Goal: Task Accomplishment & Management: Manage account settings

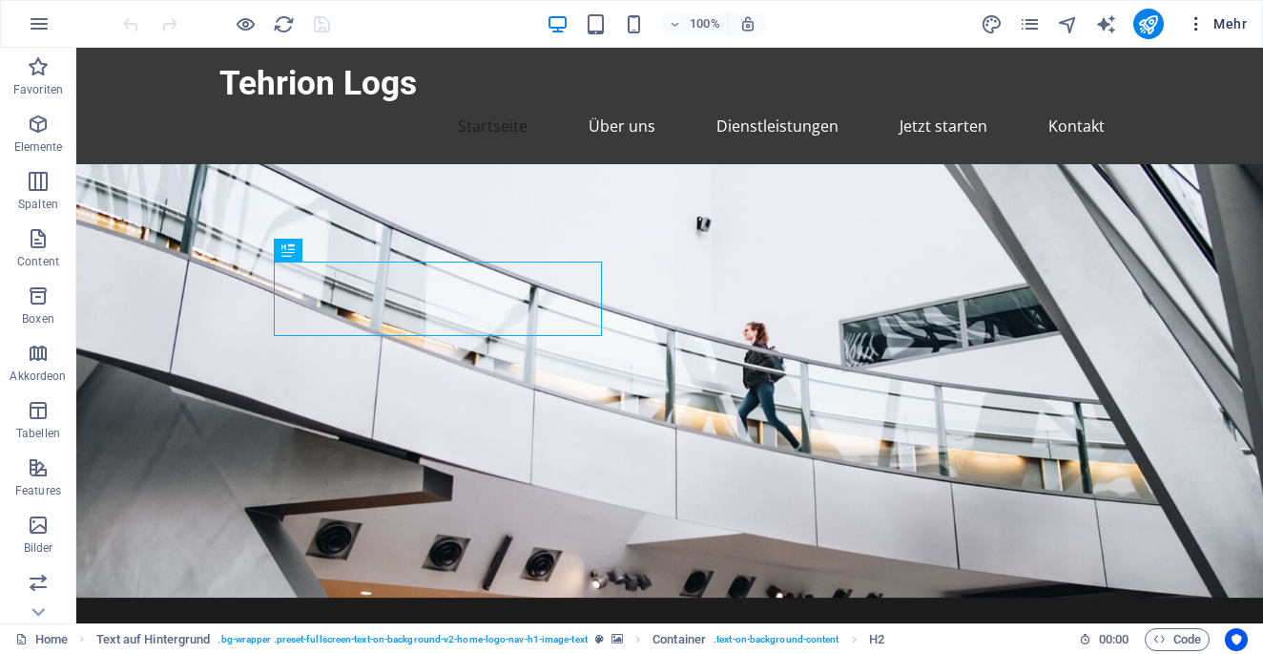
click at [1222, 28] on span "Mehr" at bounding box center [1217, 23] width 60 height 19
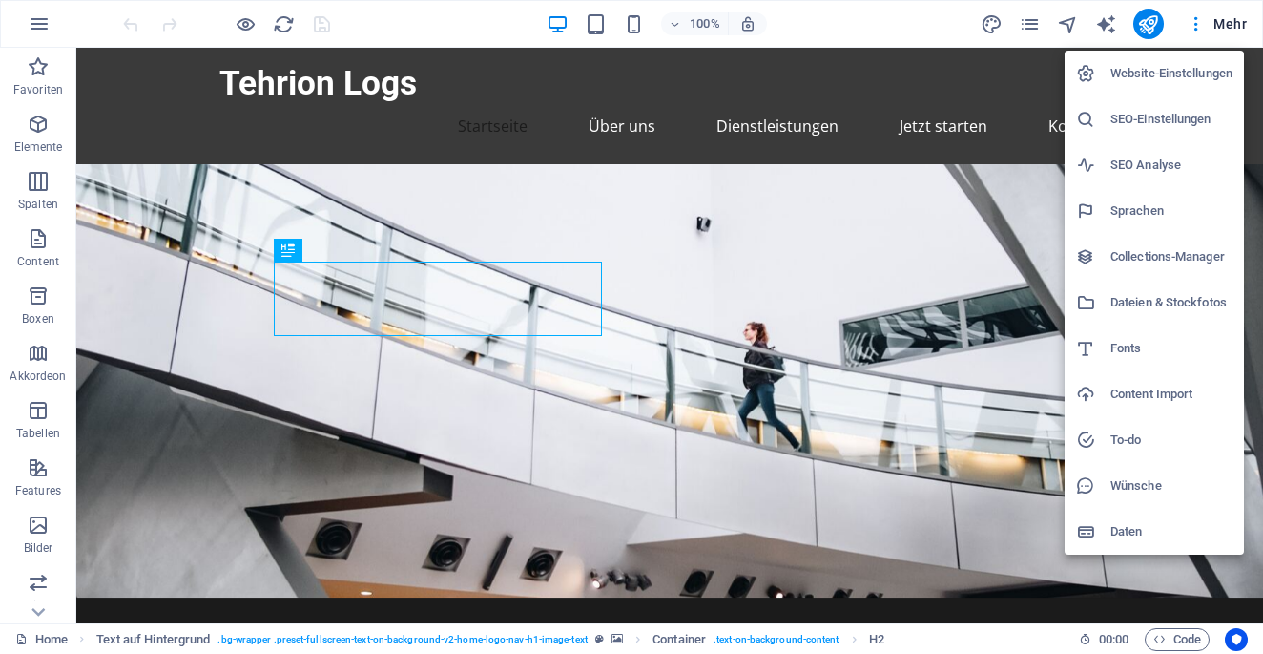
click at [1162, 311] on h6 "Dateien & Stockfotos" at bounding box center [1172, 302] width 122 height 23
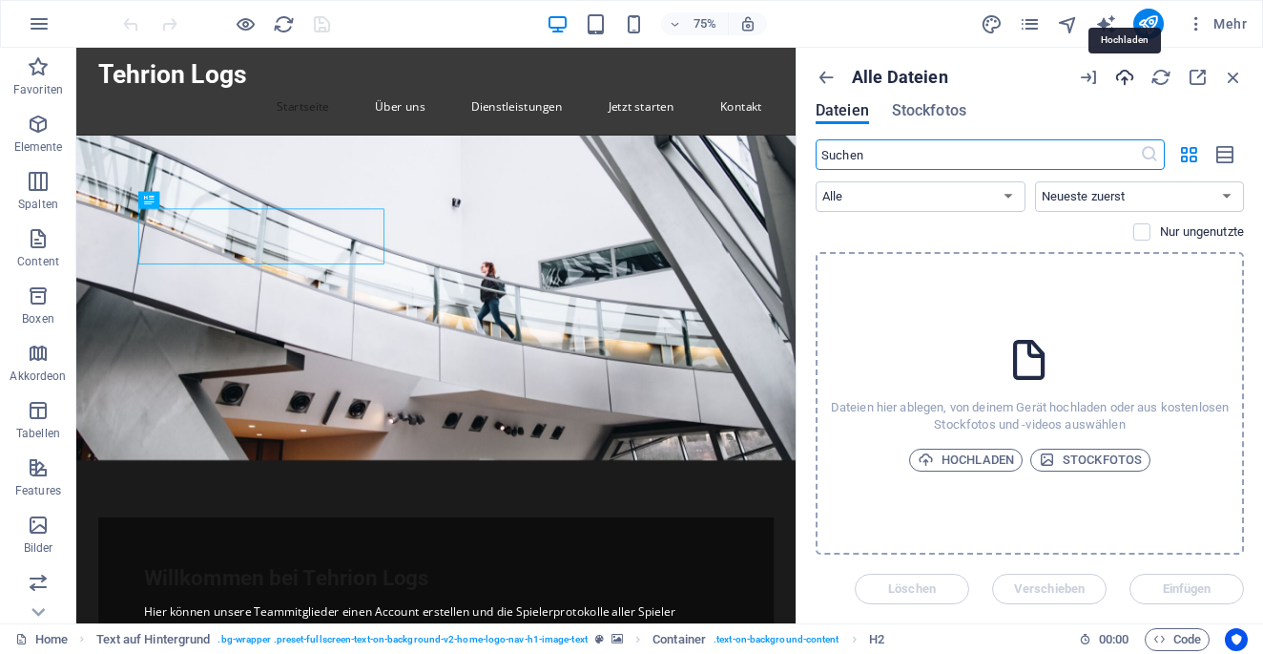
click at [1115, 69] on icon "button" at bounding box center [1124, 77] width 21 height 21
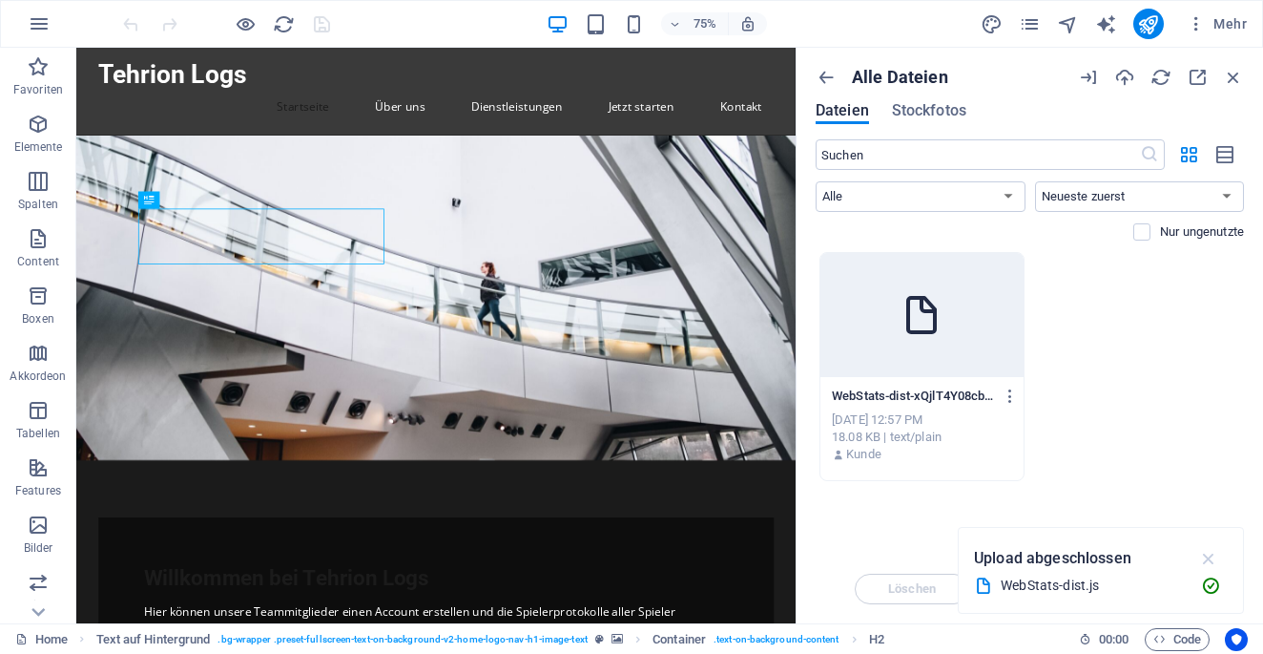
click at [1212, 565] on icon "button" at bounding box center [1209, 558] width 22 height 21
click at [1167, 588] on div "Löschen Verschieben Einfügen" at bounding box center [1030, 579] width 428 height 50
click at [1136, 363] on div "WebStats-dist-xQjlT4Y08cblyGz06G1HBA.js WebStats-dist-xQjlT4Y08cblyGz06G1HBA.js…" at bounding box center [1030, 366] width 428 height 229
click at [948, 193] on select "Alle Bilder Dokumente Audio Video Vektor Sonstige" at bounding box center [921, 196] width 210 height 31
click at [816, 181] on select "Alle Bilder Dokumente Audio Video Vektor Sonstige" at bounding box center [921, 196] width 210 height 31
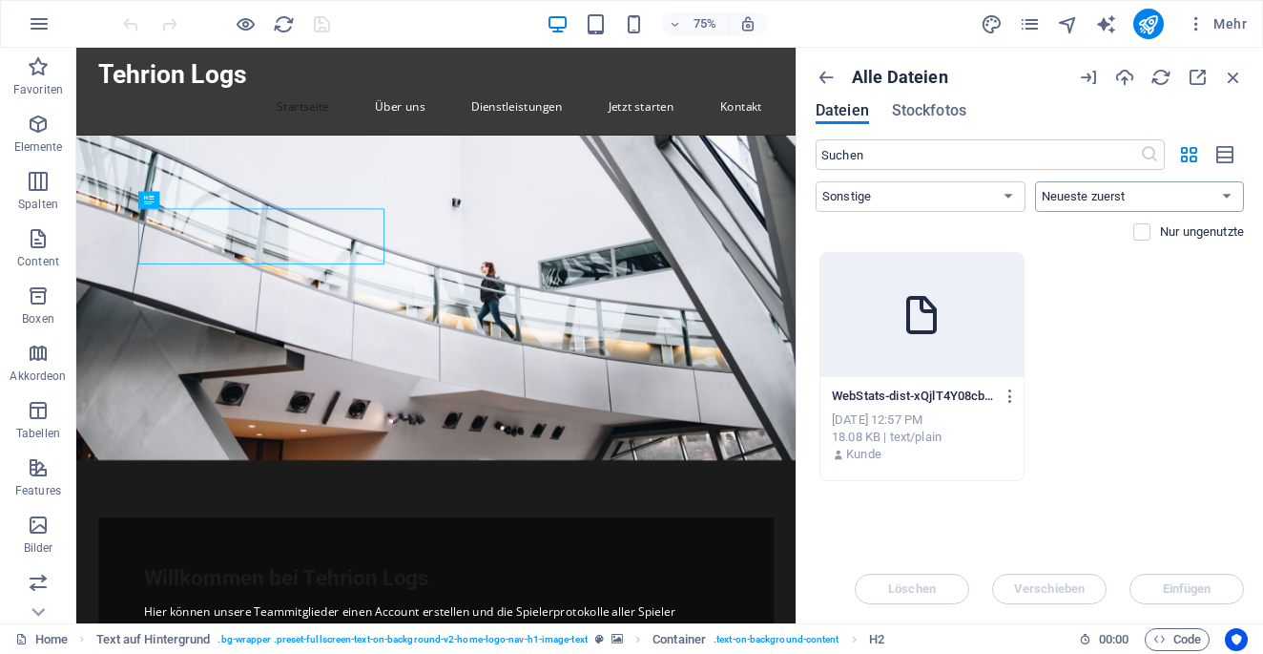
click at [1078, 189] on select "Neueste zuerst Älteste zuerst Name (A-Z) Name (Z-A) Größe (0-9) Größe (9-0) Auf…" at bounding box center [1140, 196] width 210 height 31
click at [1099, 417] on div "WebStats-dist-xQjlT4Y08cblyGz06G1HBA.js WebStats-dist-xQjlT4Y08cblyGz06G1HBA.js…" at bounding box center [1030, 366] width 428 height 229
click at [1005, 405] on button "button" at bounding box center [1007, 396] width 26 height 31
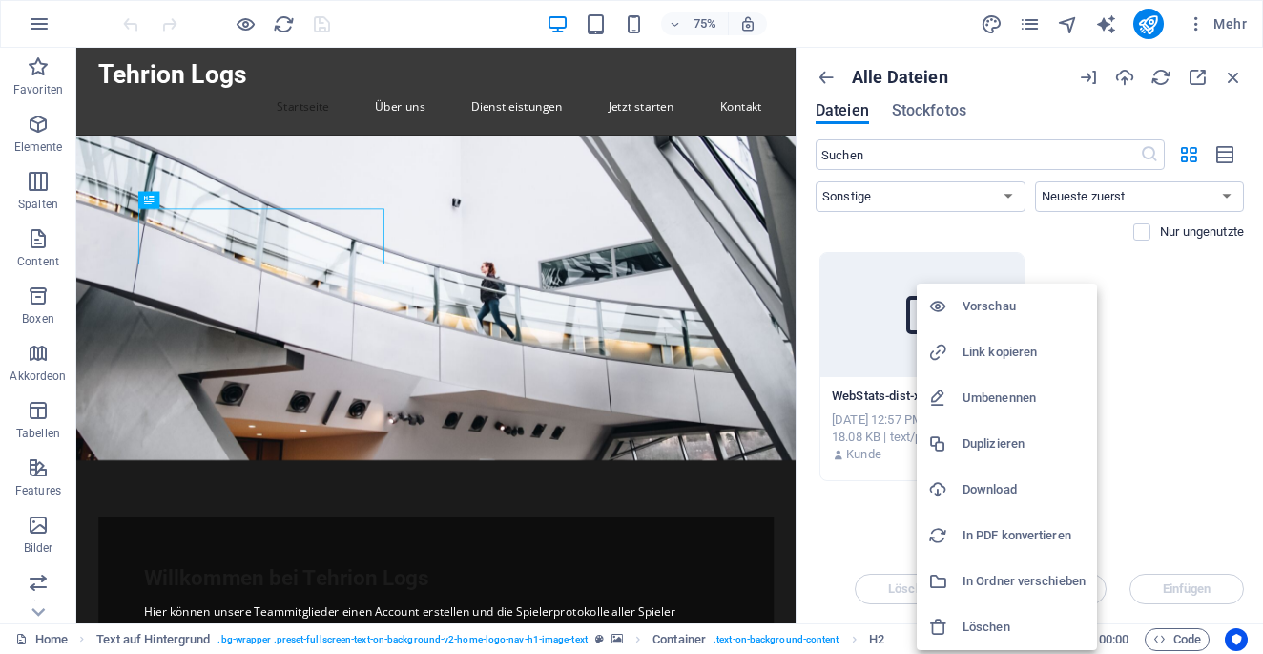
click at [1120, 423] on div at bounding box center [631, 327] width 1263 height 654
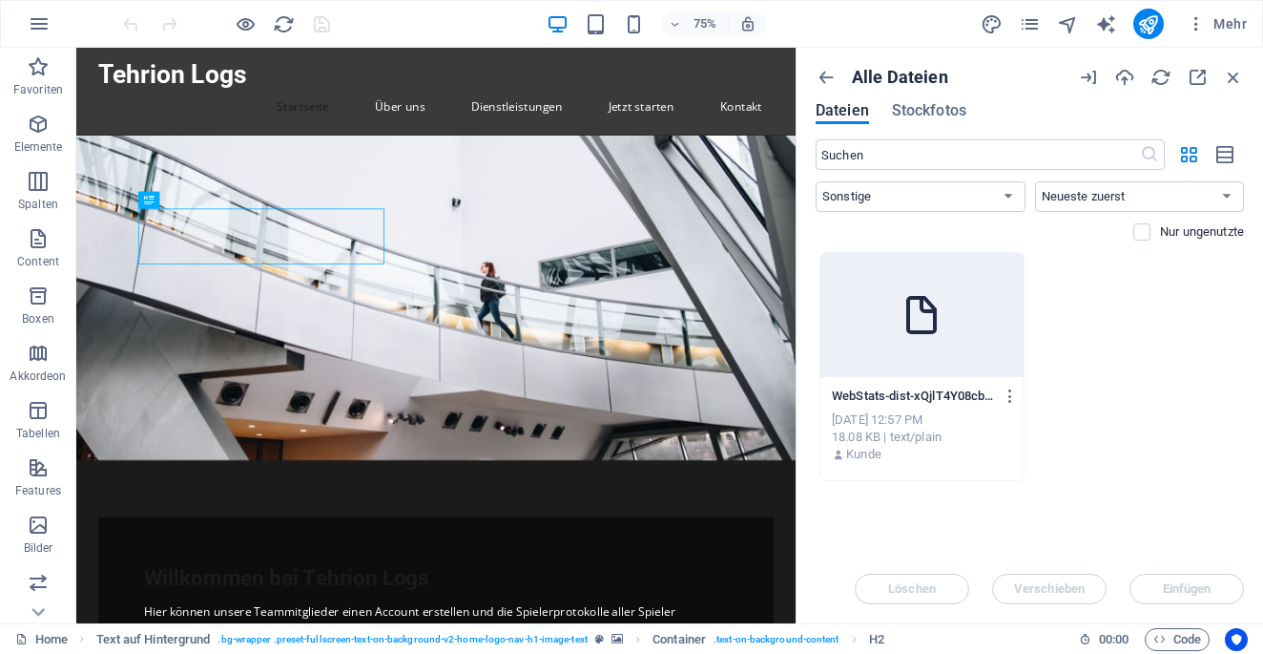
click at [933, 333] on icon at bounding box center [922, 315] width 46 height 46
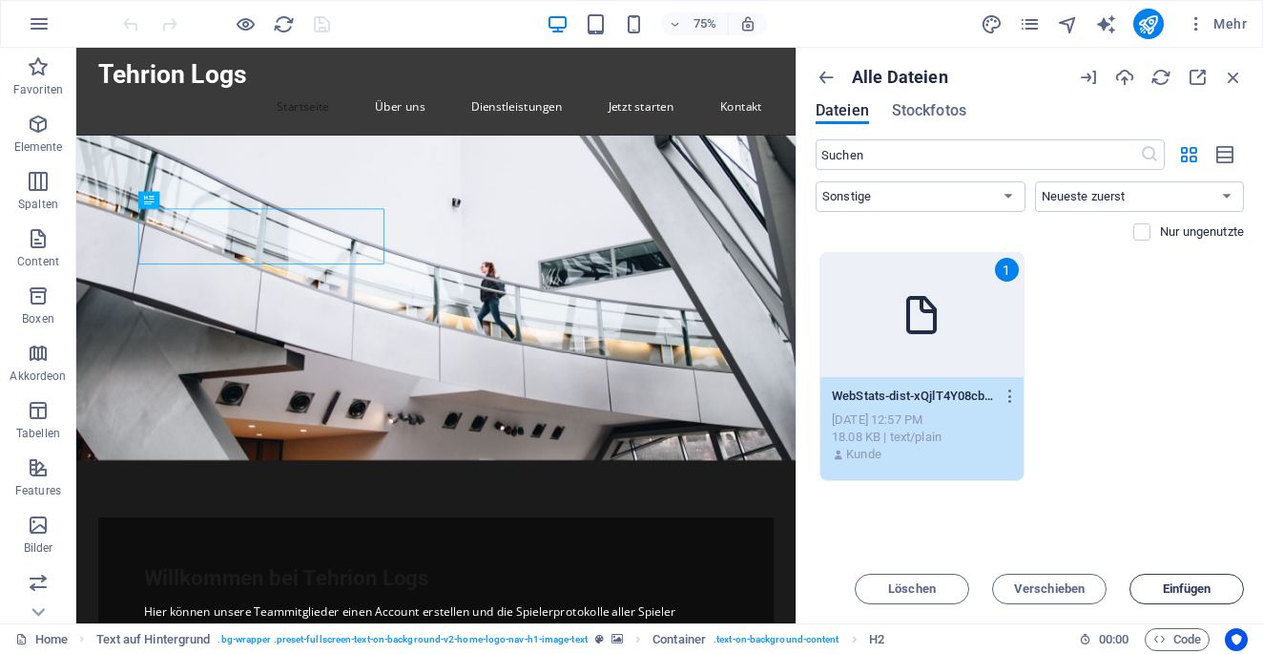
click at [1195, 599] on button "Einfügen" at bounding box center [1187, 588] width 114 height 31
select select "all"
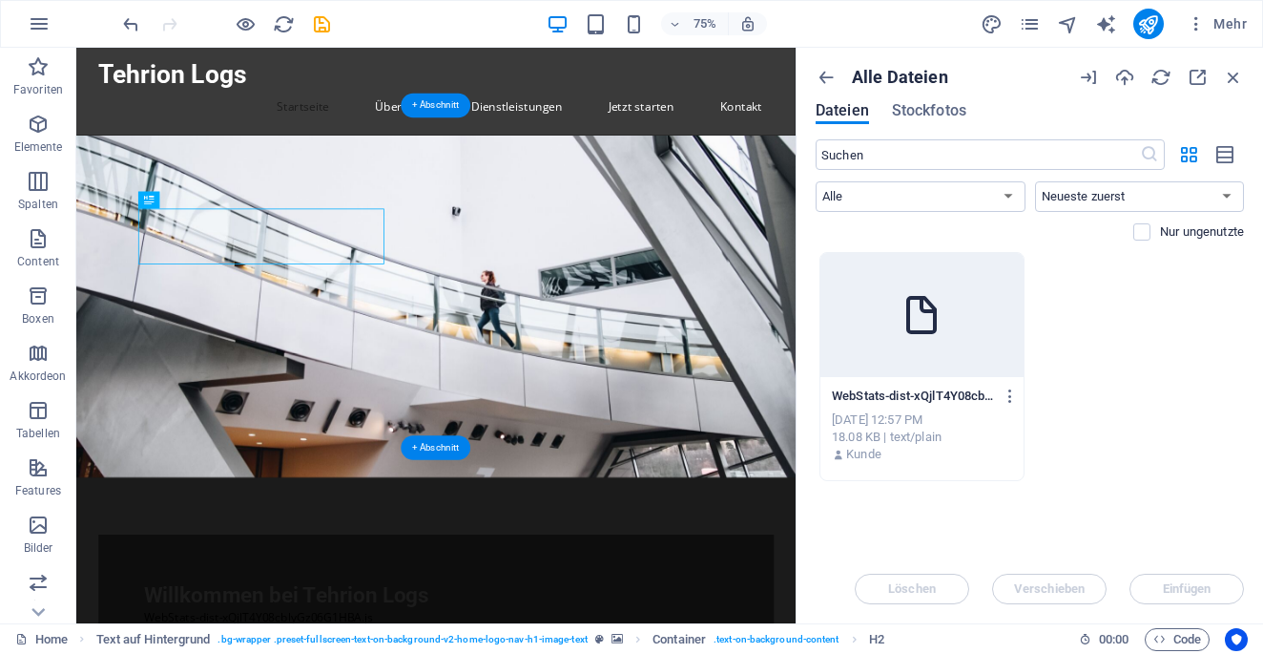
click at [903, 498] on figure at bounding box center [555, 392] width 959 height 456
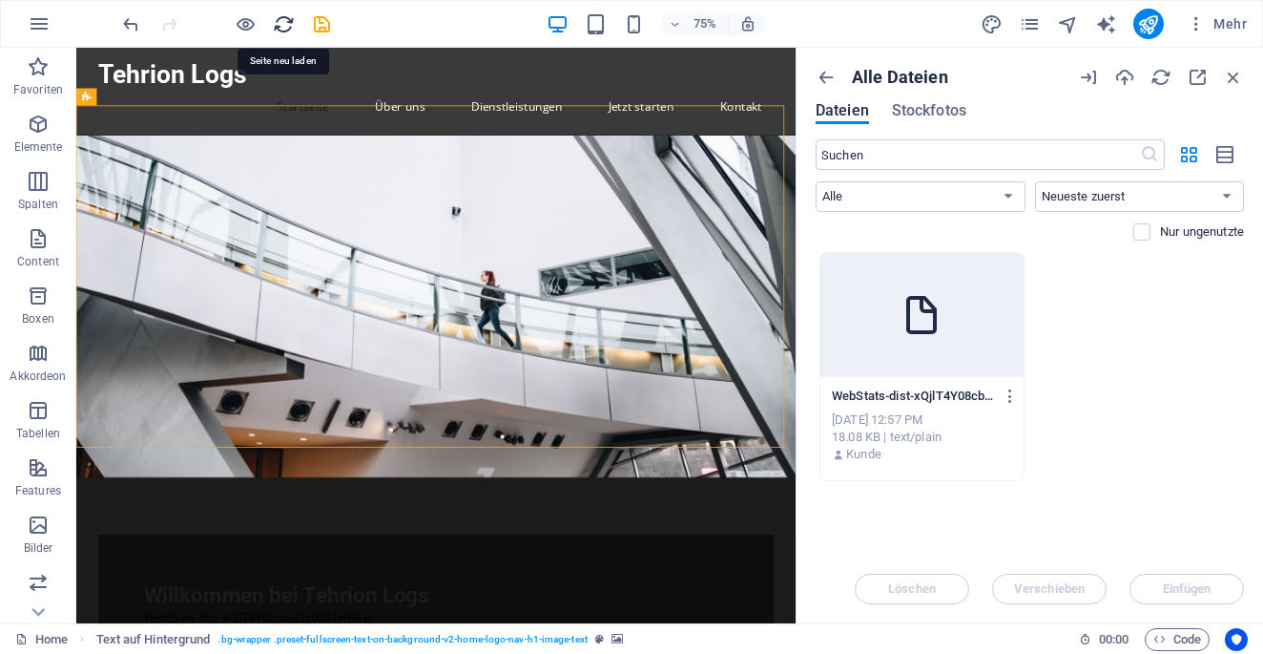
click at [281, 26] on icon "reload" at bounding box center [284, 24] width 22 height 22
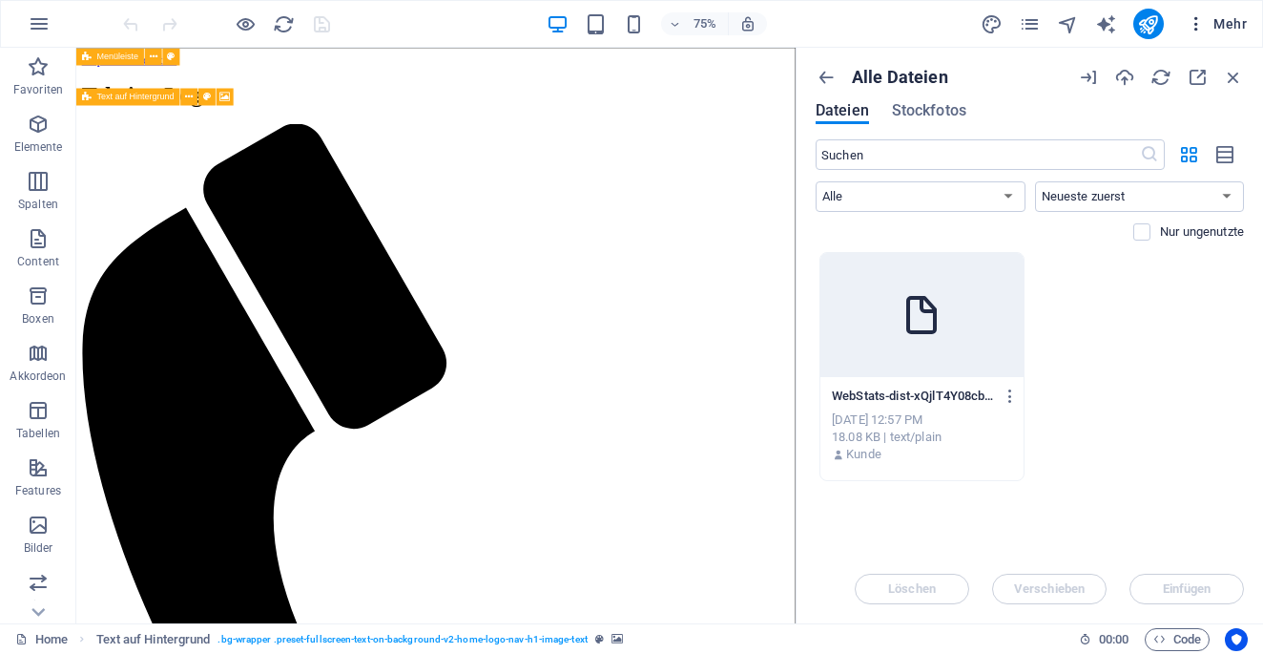
click at [1232, 24] on span "Mehr" at bounding box center [1217, 23] width 60 height 19
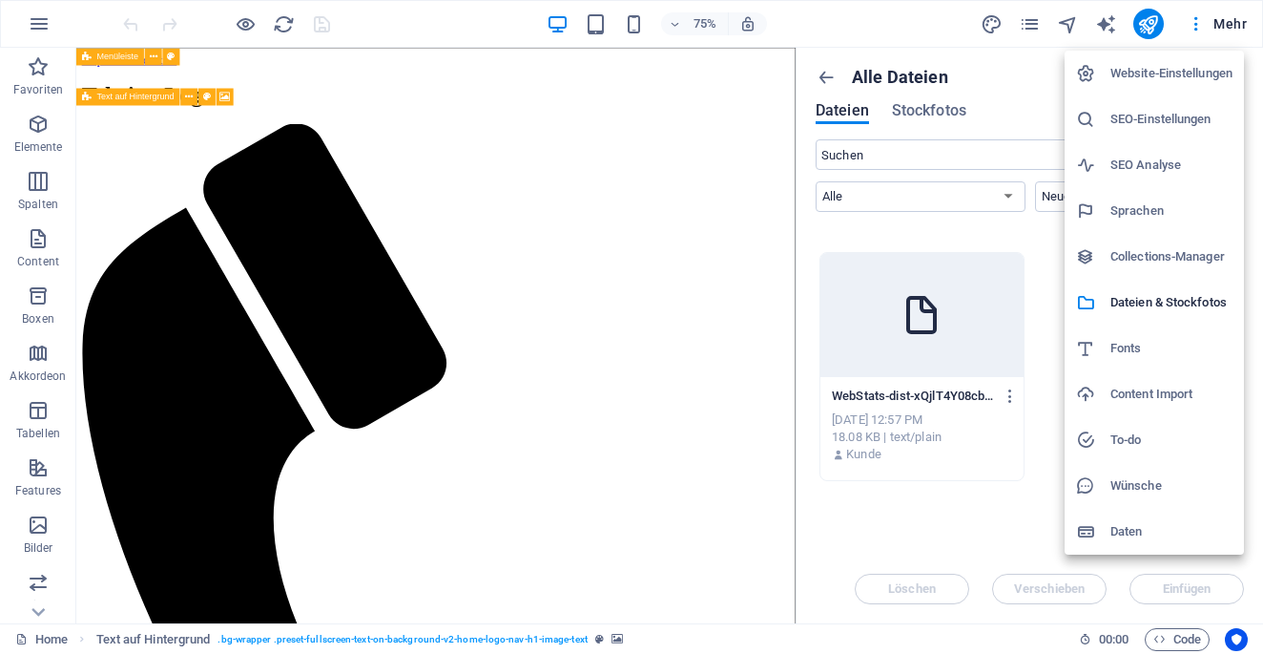
click at [1142, 529] on h6 "Daten" at bounding box center [1172, 531] width 122 height 23
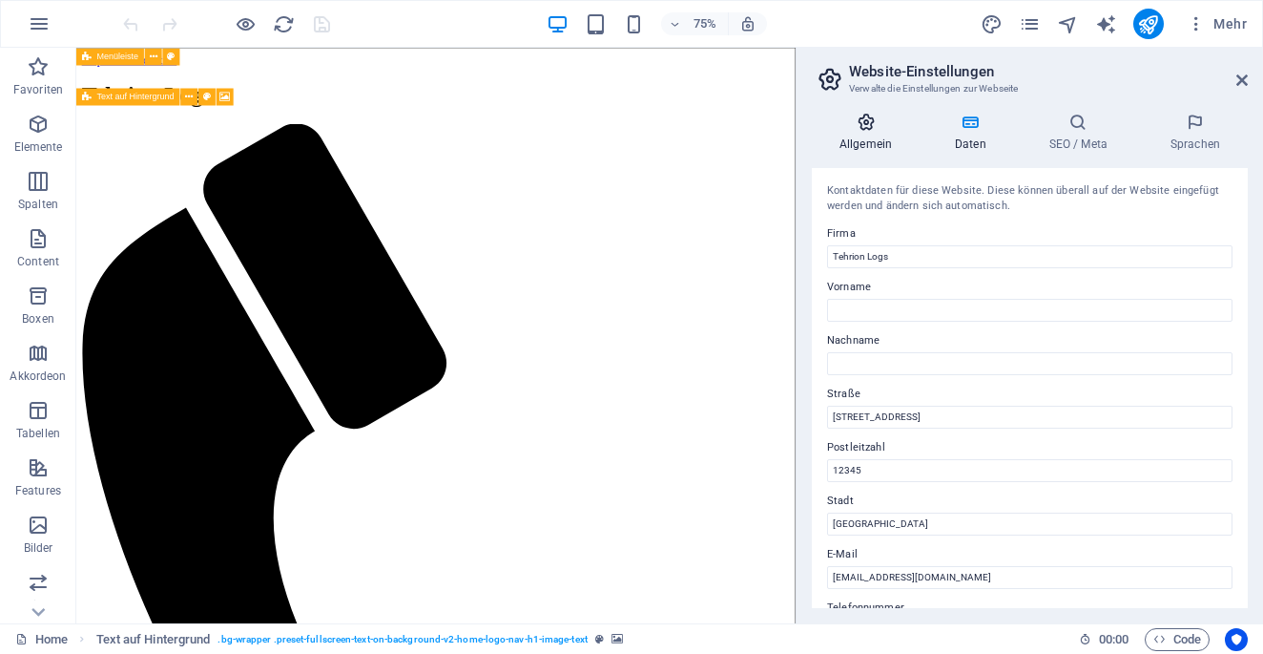
click at [871, 127] on icon at bounding box center [866, 122] width 108 height 19
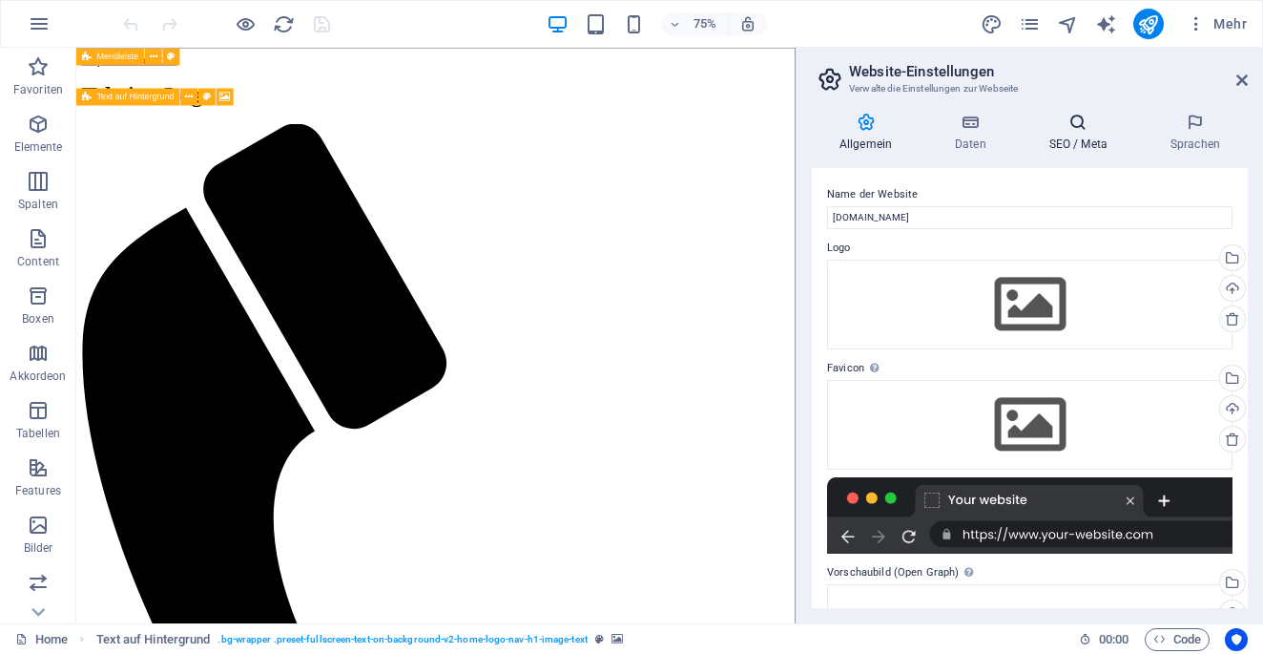
click at [1079, 140] on h4 "SEO / Meta" at bounding box center [1082, 133] width 121 height 40
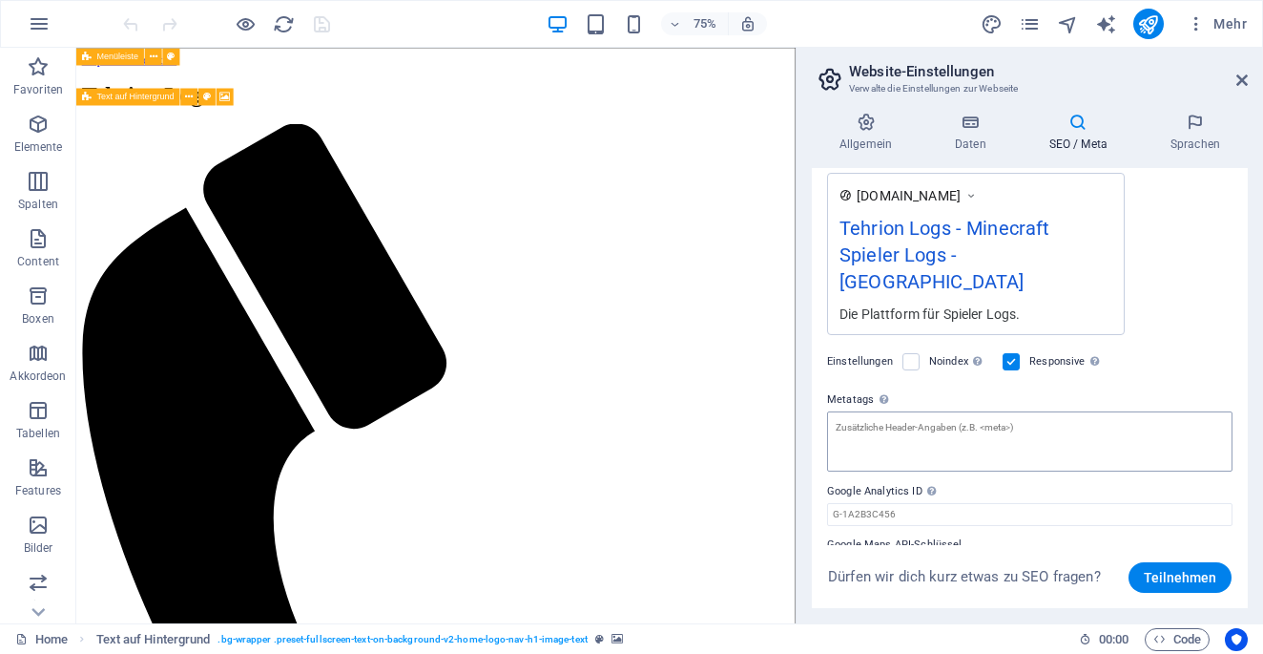
scroll to position [352, 0]
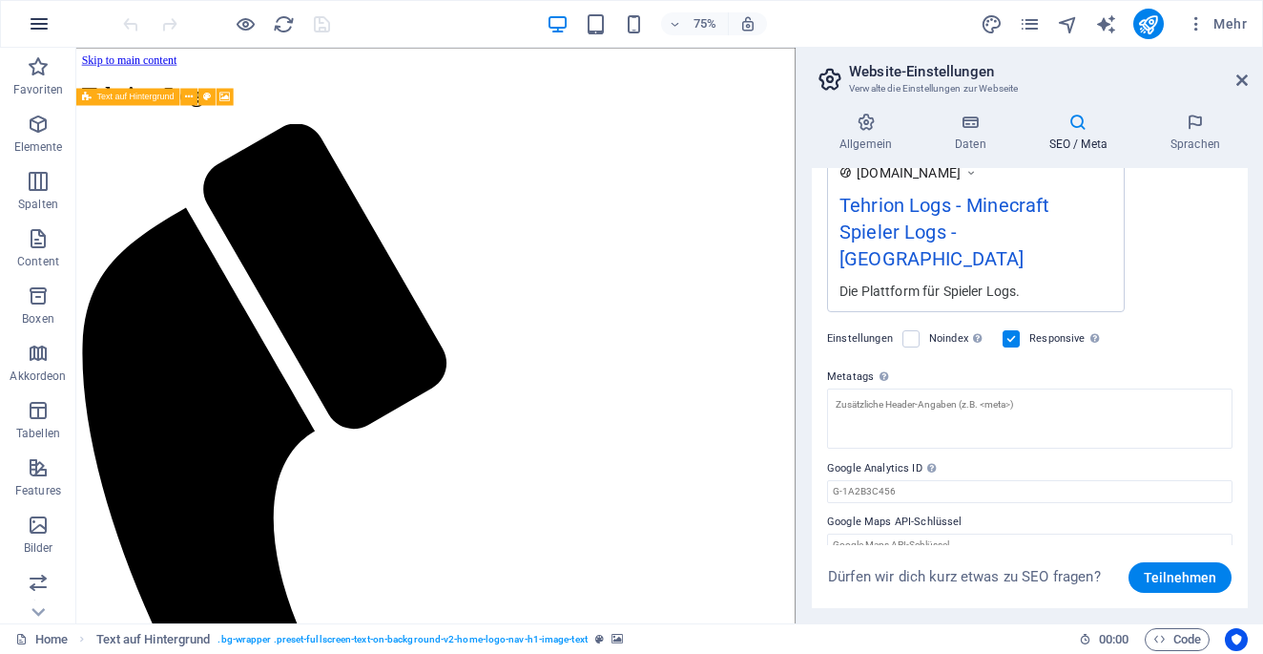
click at [55, 25] on button "button" at bounding box center [39, 24] width 46 height 46
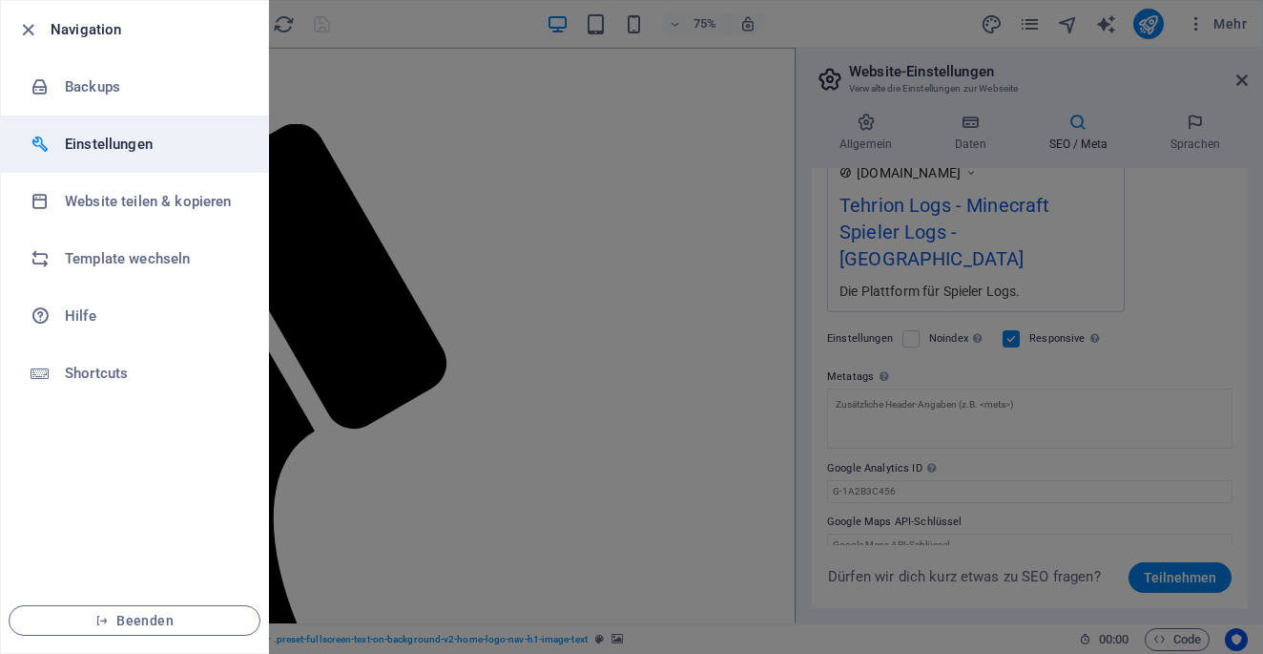
click at [94, 134] on h6 "Einstellungen" at bounding box center [153, 144] width 176 height 23
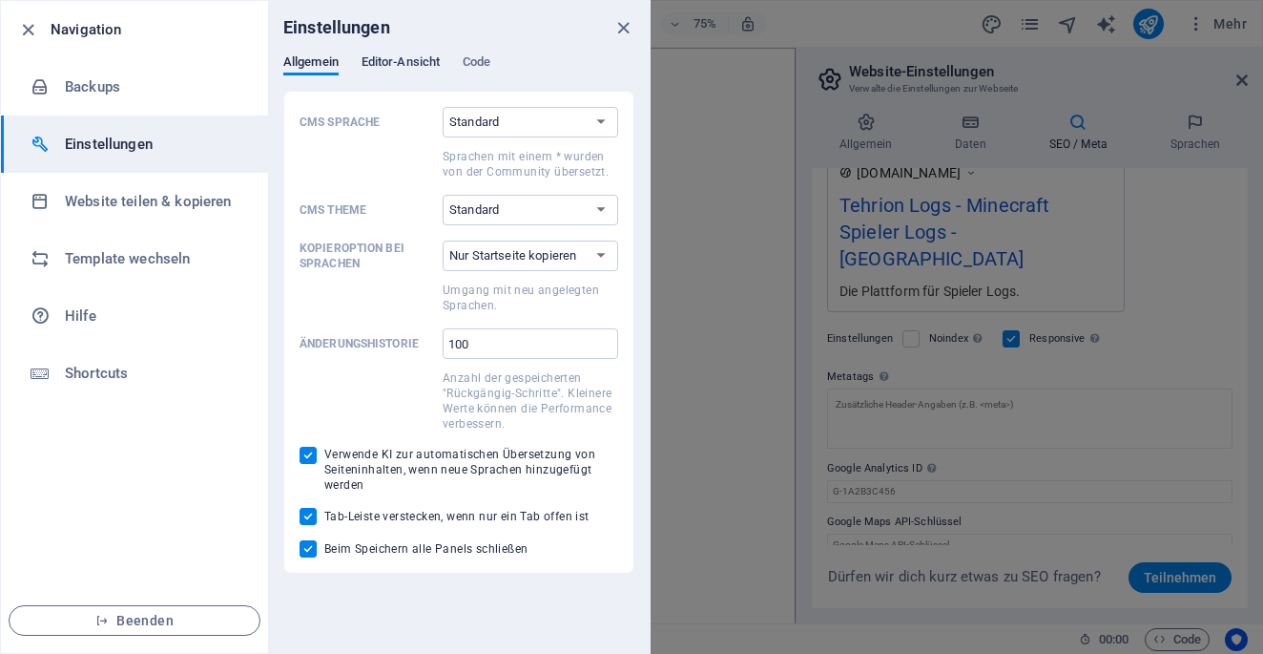
click at [413, 58] on span "Editor-Ansicht" at bounding box center [401, 64] width 78 height 27
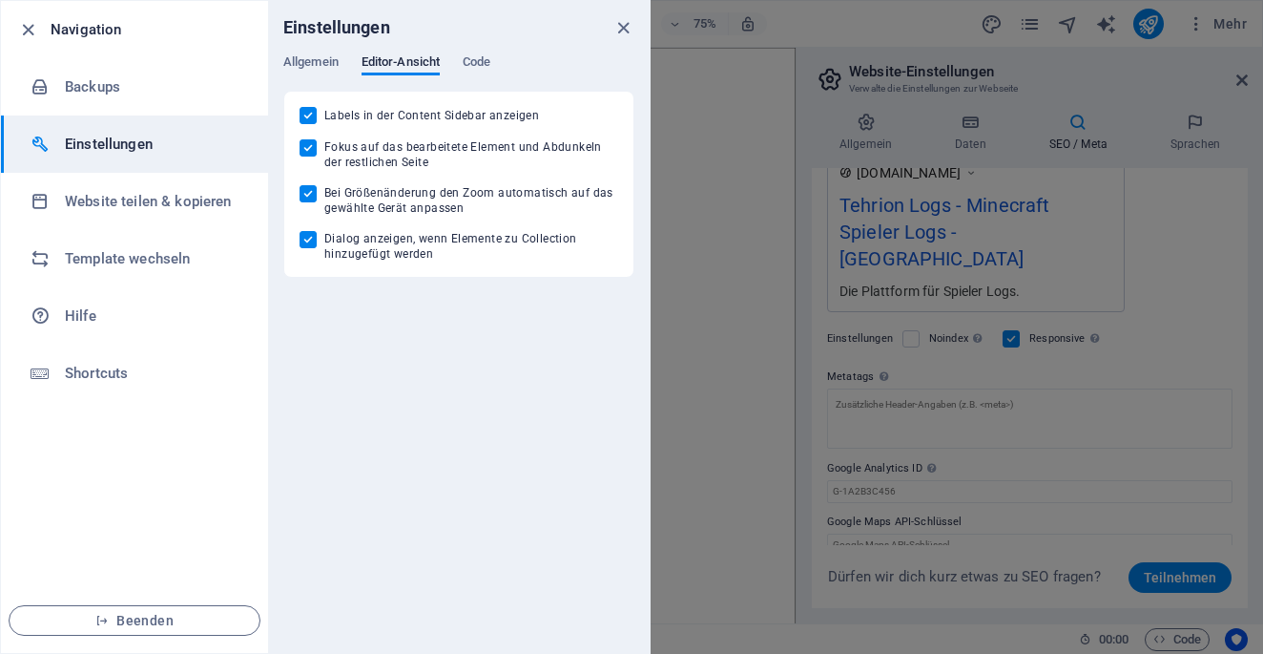
click at [456, 58] on div "Allgemein Editor-Ansicht Code" at bounding box center [458, 72] width 351 height 36
click at [474, 58] on span "Code" at bounding box center [477, 64] width 28 height 27
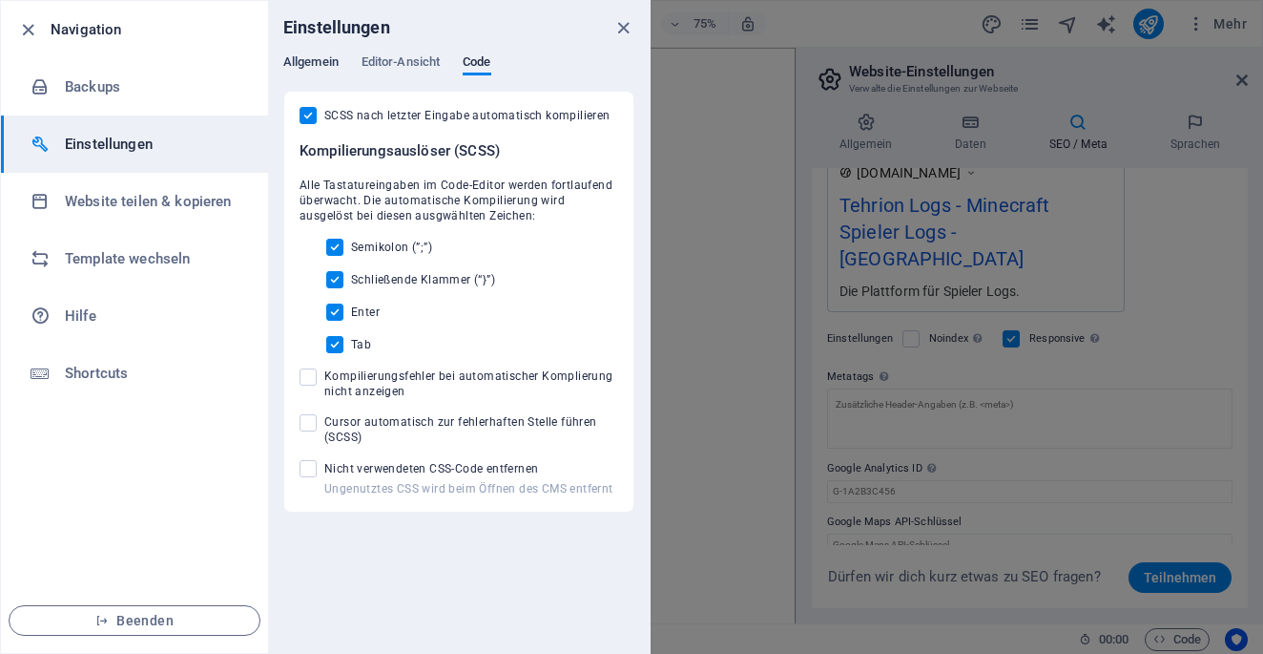
click at [316, 66] on span "Allgemein" at bounding box center [310, 64] width 55 height 27
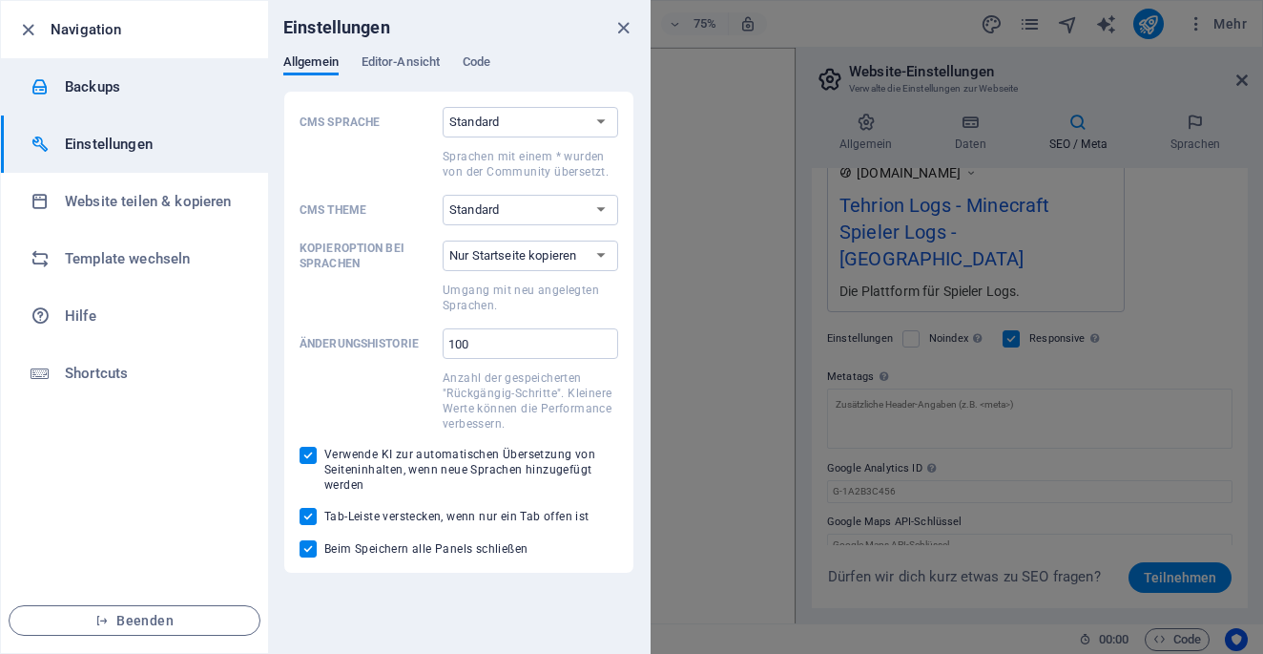
click at [140, 104] on li "Backups" at bounding box center [134, 86] width 267 height 57
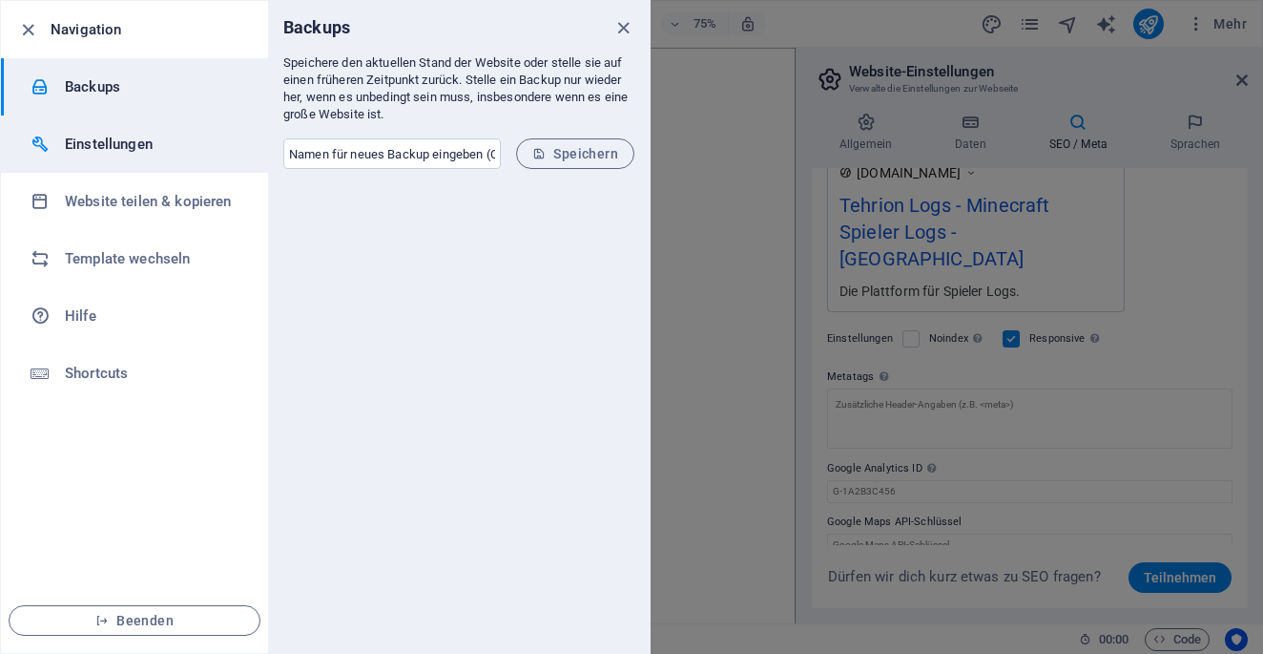
click at [161, 138] on h6 "Einstellungen" at bounding box center [153, 144] width 176 height 23
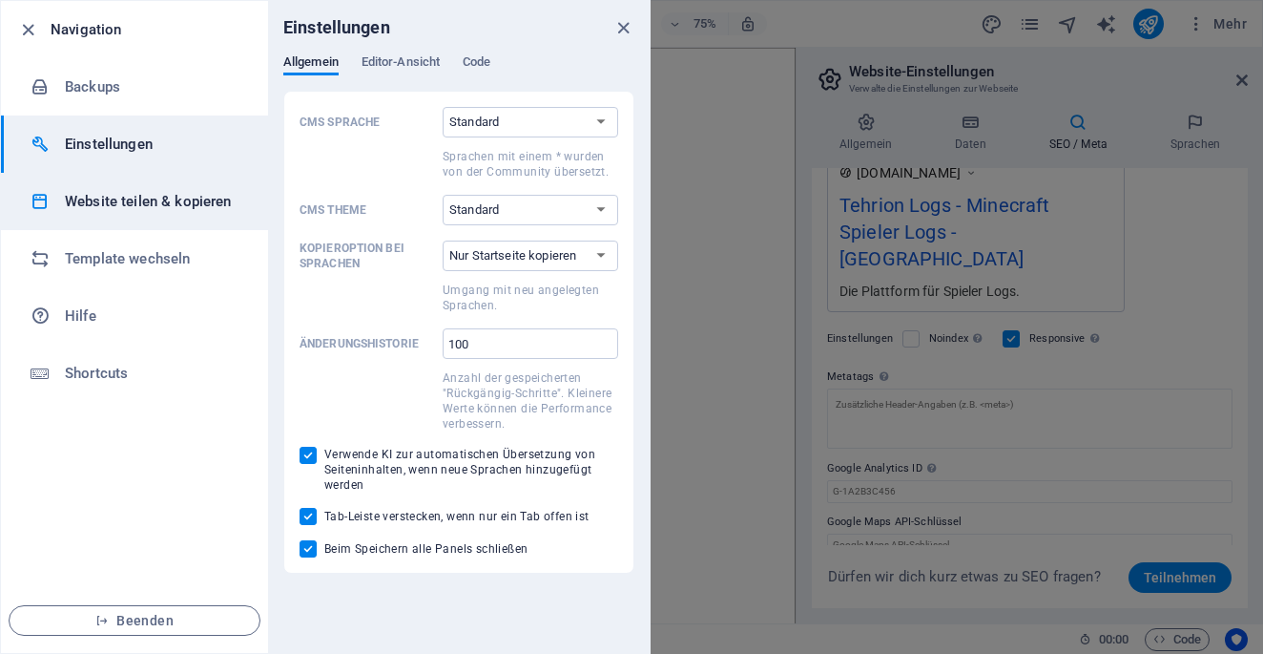
click at [184, 196] on h6 "Website teilen & kopieren" at bounding box center [153, 201] width 176 height 23
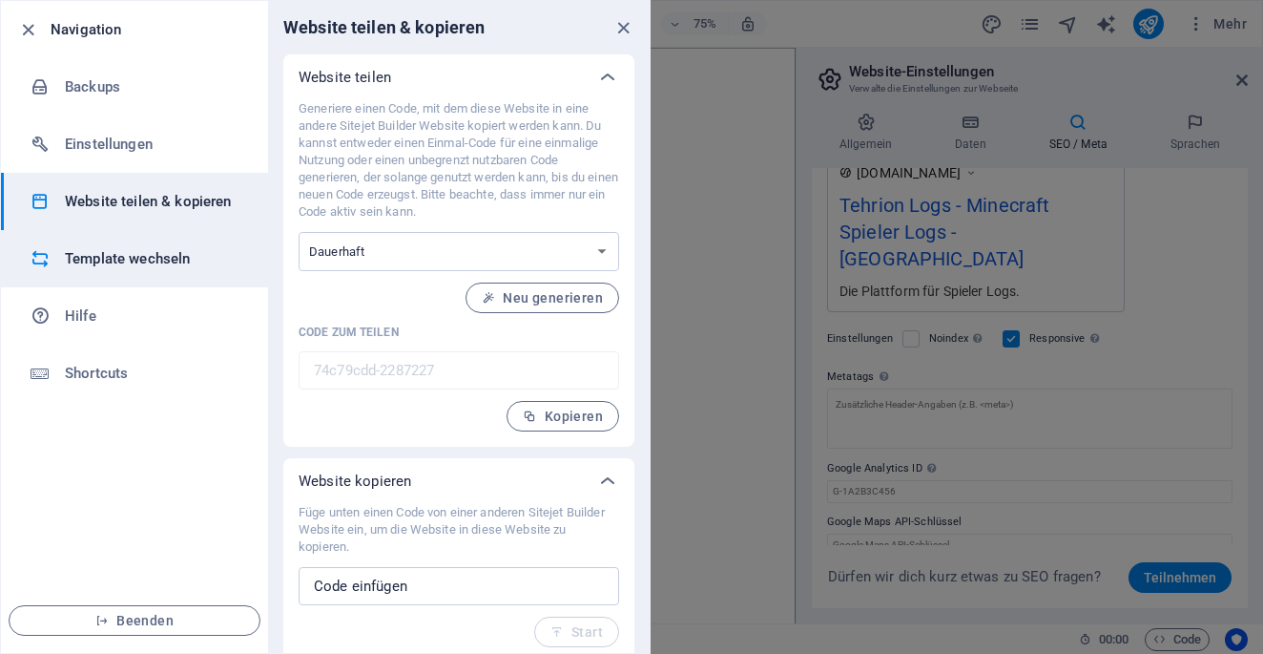
click at [184, 273] on li "Template wechseln" at bounding box center [134, 258] width 267 height 57
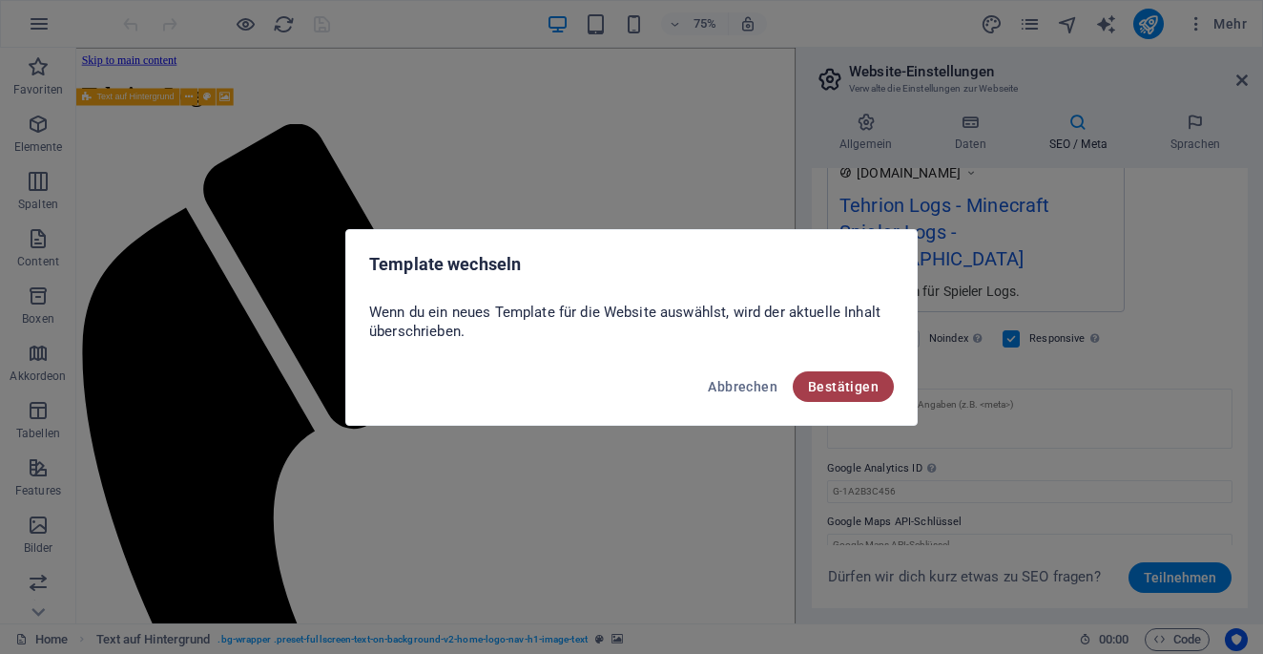
click at [846, 386] on span "Bestätigen" at bounding box center [843, 386] width 71 height 15
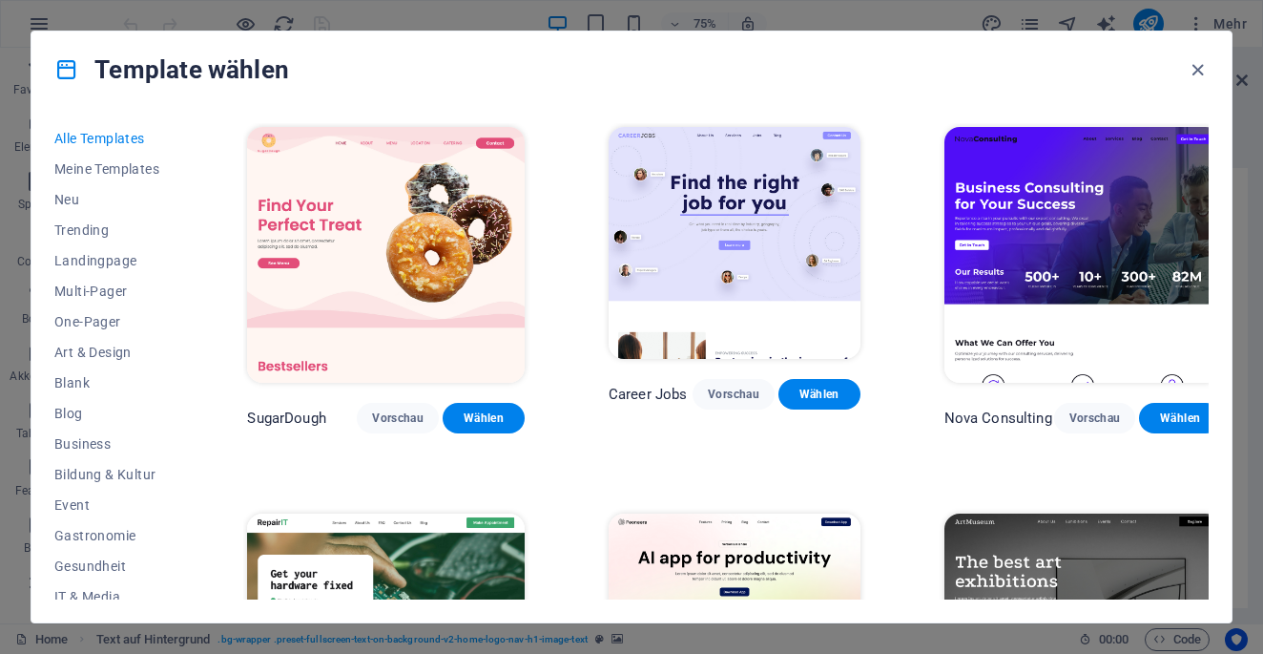
click at [1198, 77] on icon "button" at bounding box center [1198, 70] width 22 height 22
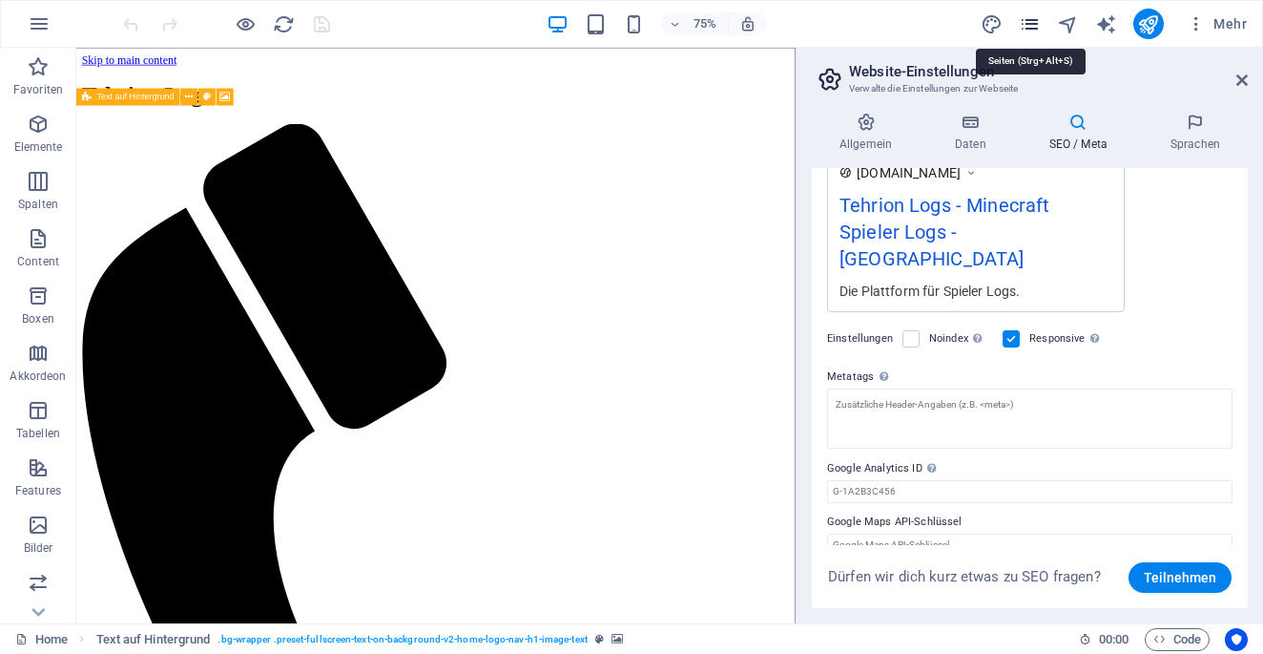
click at [1028, 24] on icon "pages" at bounding box center [1030, 24] width 22 height 22
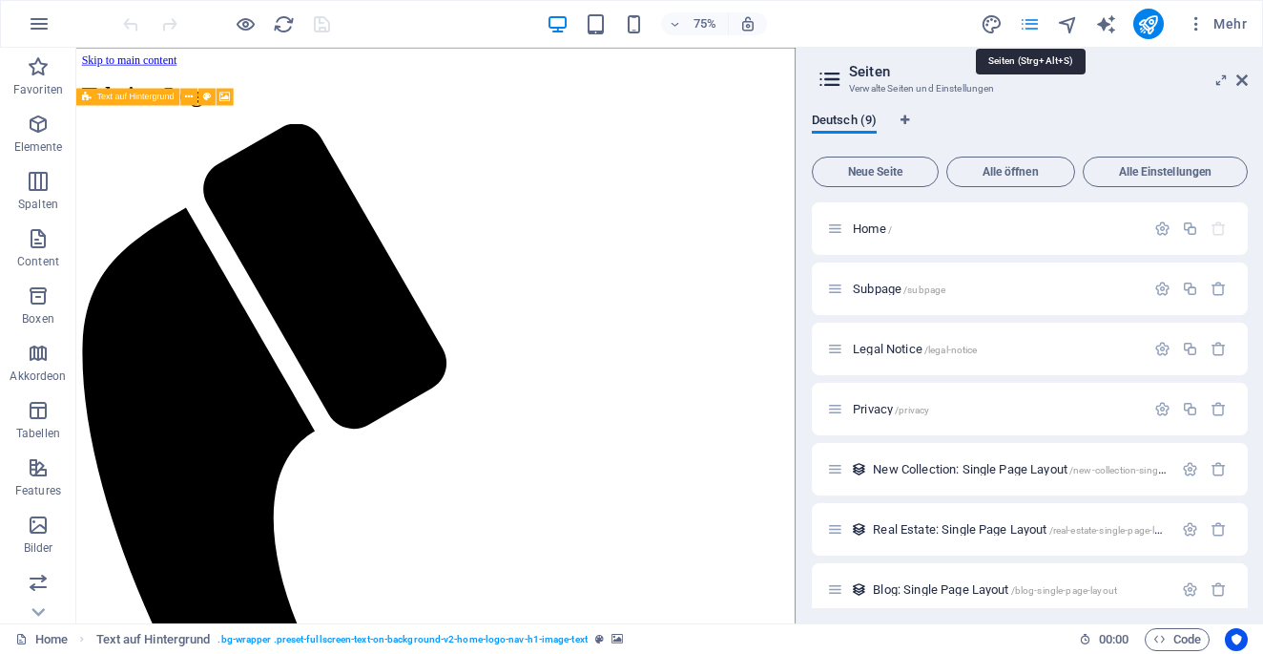
click at [1028, 24] on icon "pages" at bounding box center [1030, 24] width 22 height 22
drag, startPoint x: 1028, startPoint y: 24, endPoint x: 959, endPoint y: 19, distance: 68.9
click at [1026, 24] on icon "pages" at bounding box center [1030, 24] width 22 height 22
click at [1004, 10] on div "Mehr" at bounding box center [1118, 24] width 274 height 31
click at [982, 37] on div "Mehr" at bounding box center [1118, 24] width 274 height 31
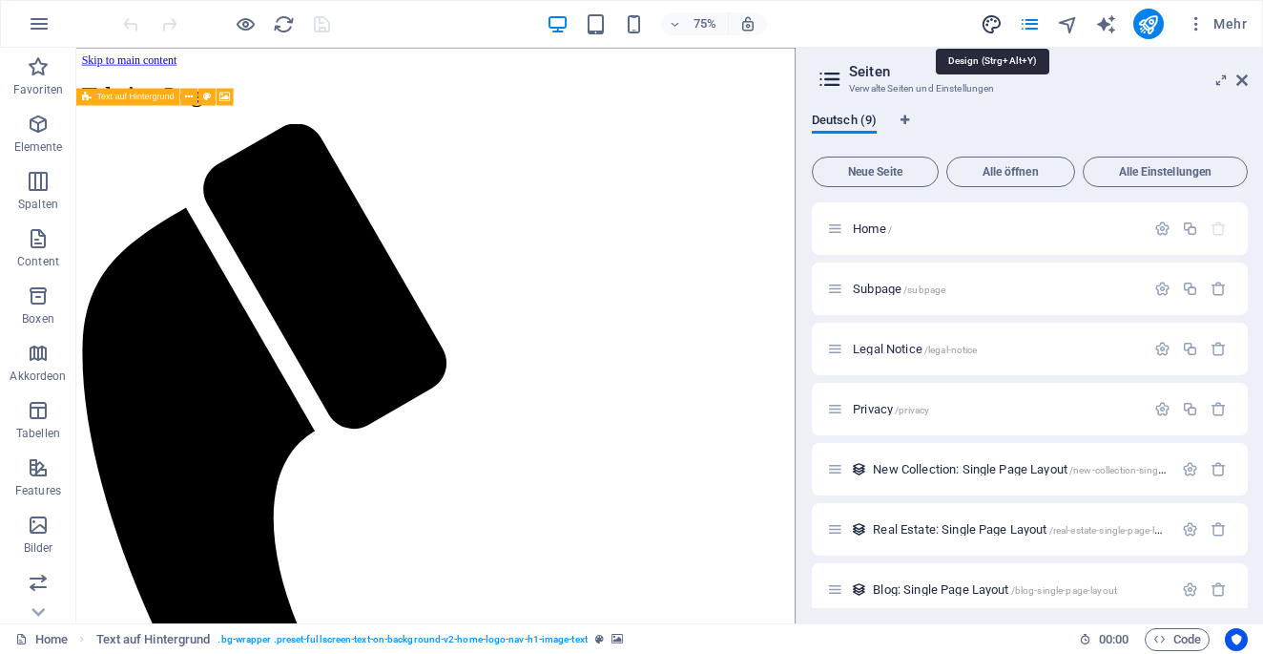
click at [988, 21] on icon "design" at bounding box center [992, 24] width 22 height 22
select select "px"
select select "200"
select select "px"
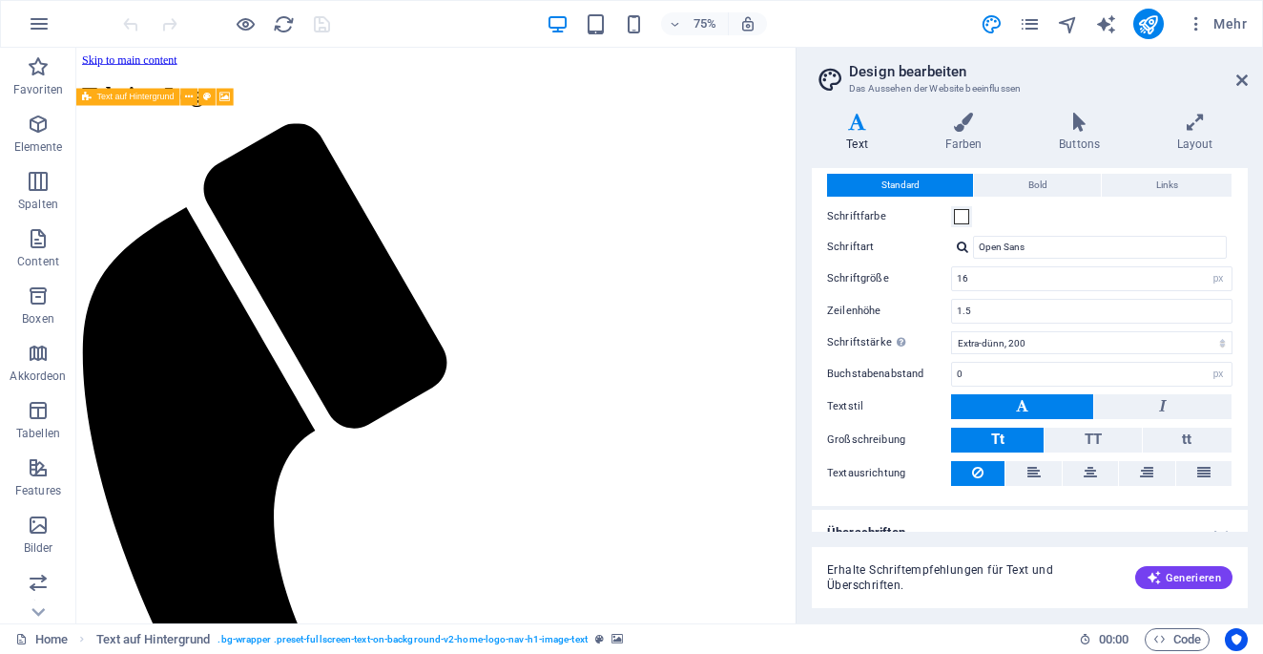
scroll to position [72, 0]
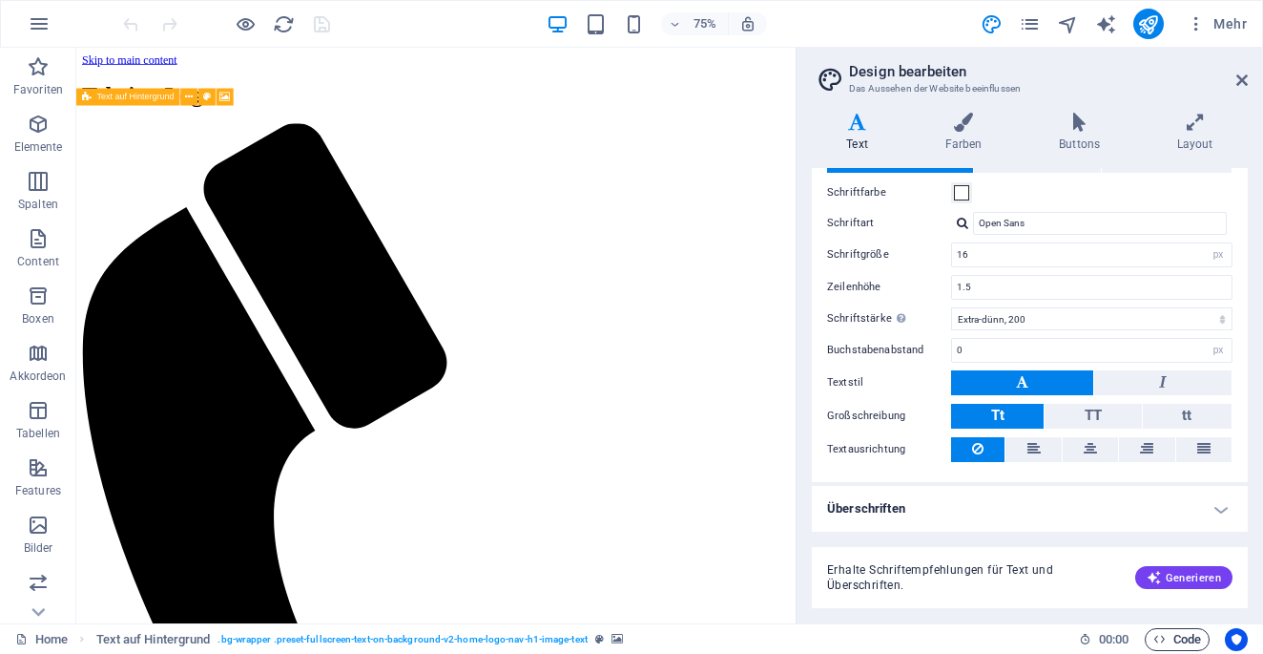
click at [1199, 631] on span "Code" at bounding box center [1177, 639] width 48 height 23
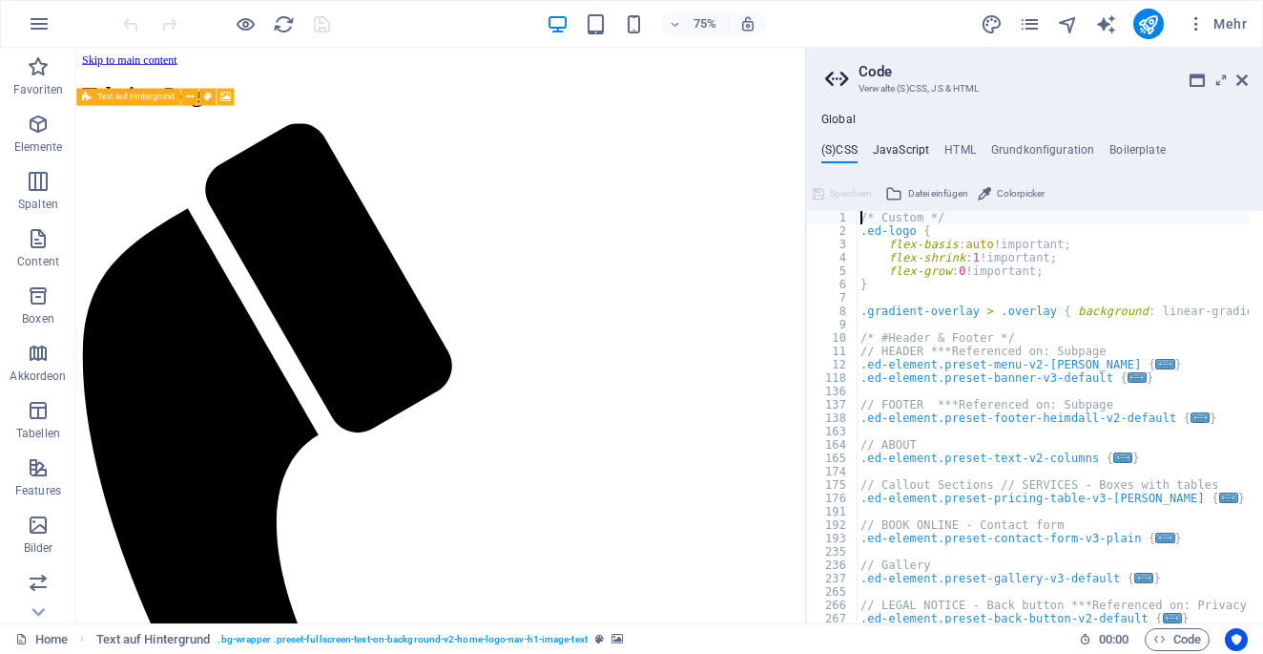
click at [891, 149] on h4 "JavaScript" at bounding box center [901, 153] width 56 height 21
type textarea "/* JS for preset "Menu V2" */"
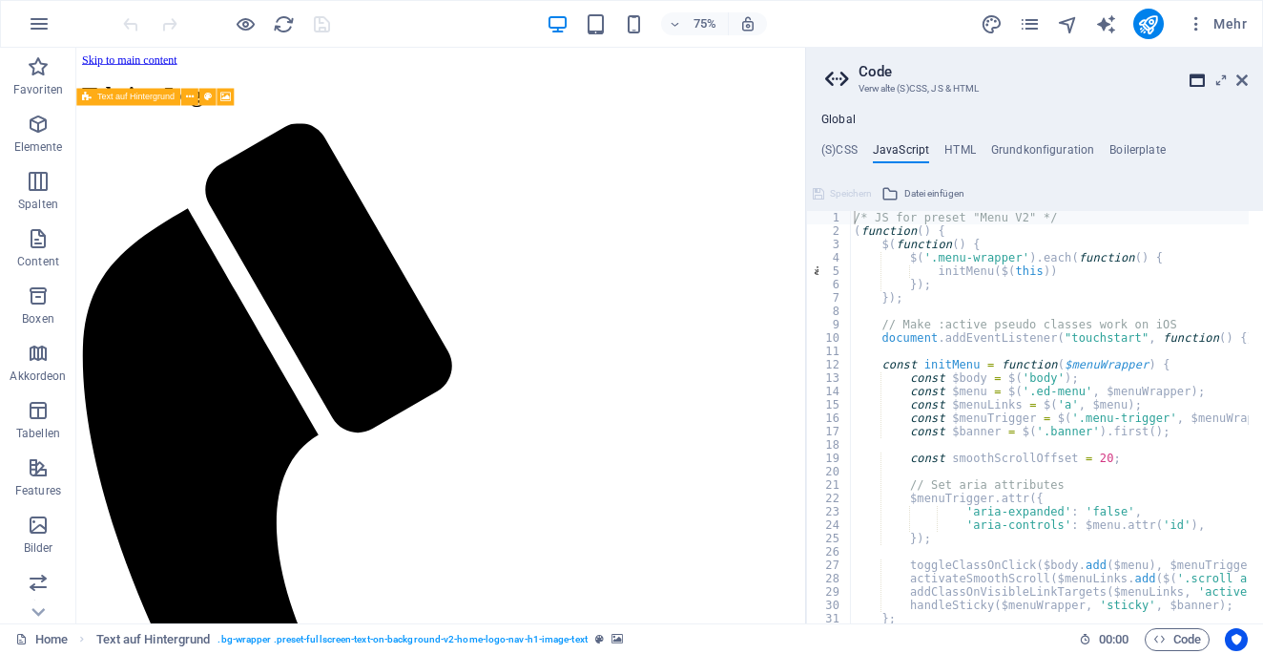
click at [1194, 81] on icon at bounding box center [1197, 80] width 15 height 15
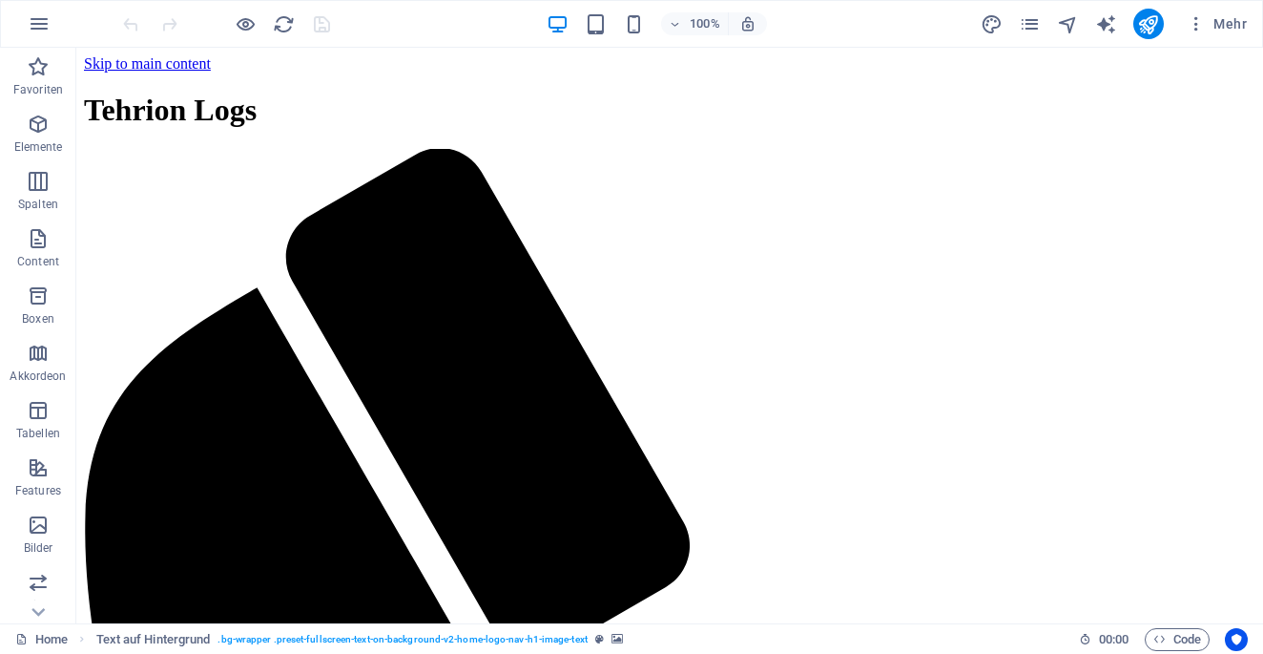
scroll to position [0, 0]
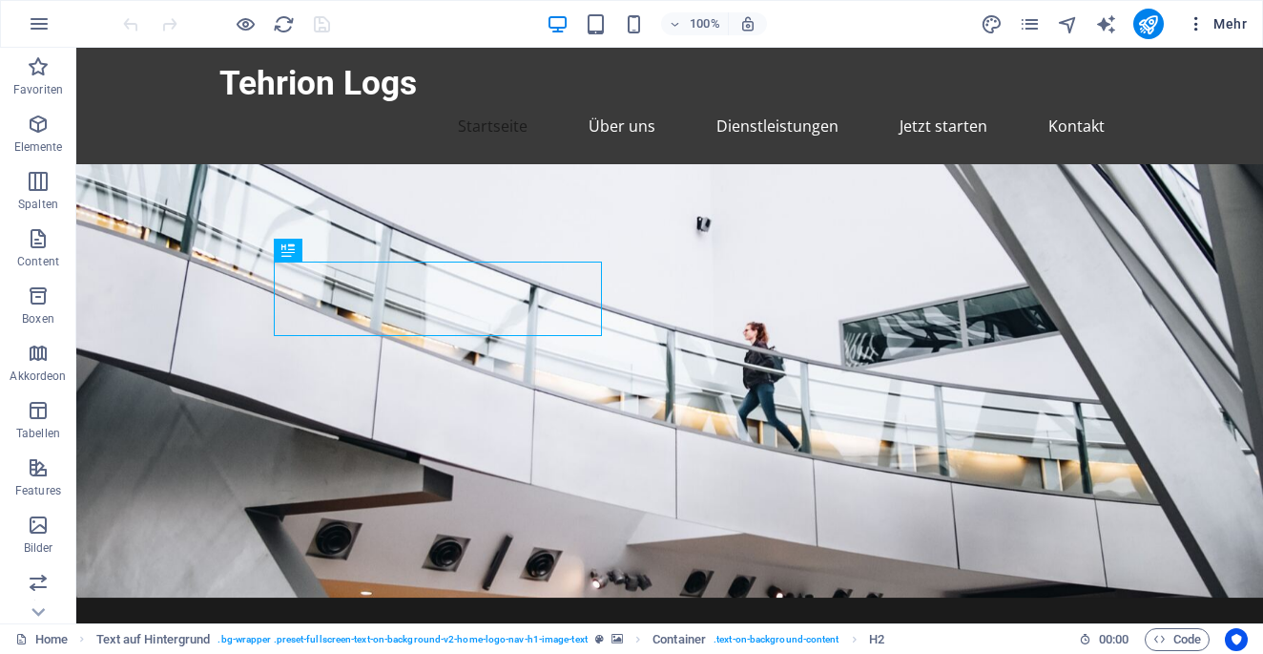
click at [1214, 29] on span "Mehr" at bounding box center [1217, 23] width 60 height 19
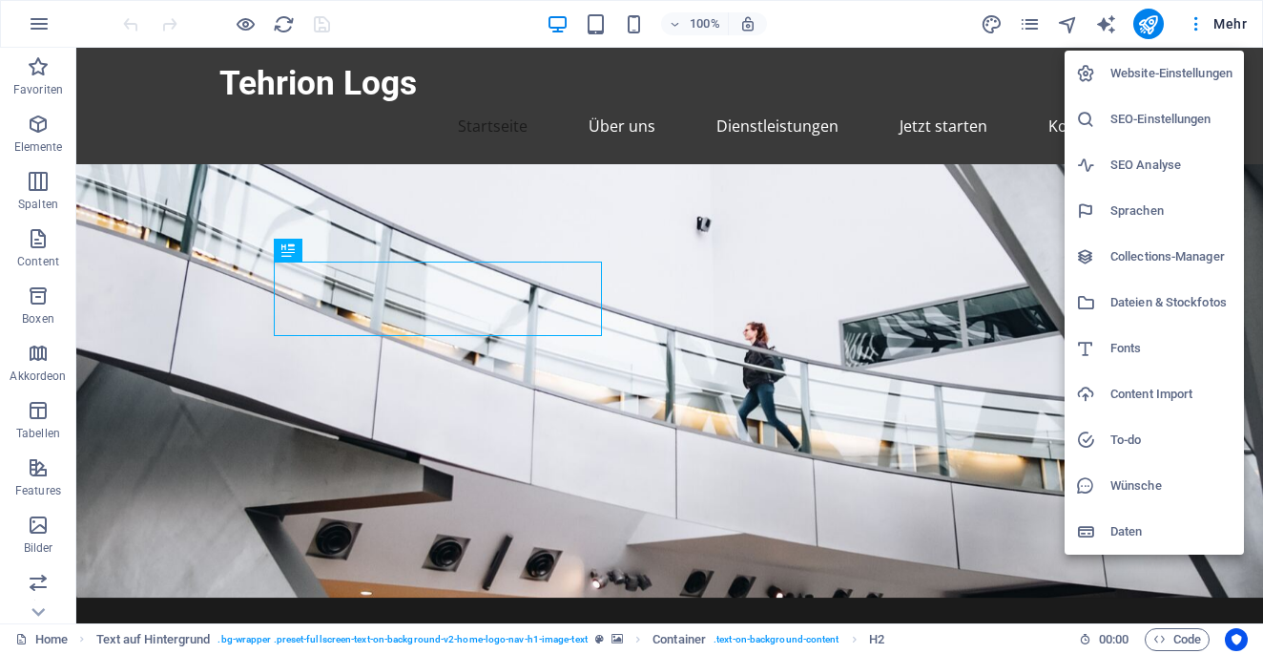
click at [1187, 70] on h6 "Website-Einstellungen" at bounding box center [1172, 73] width 122 height 23
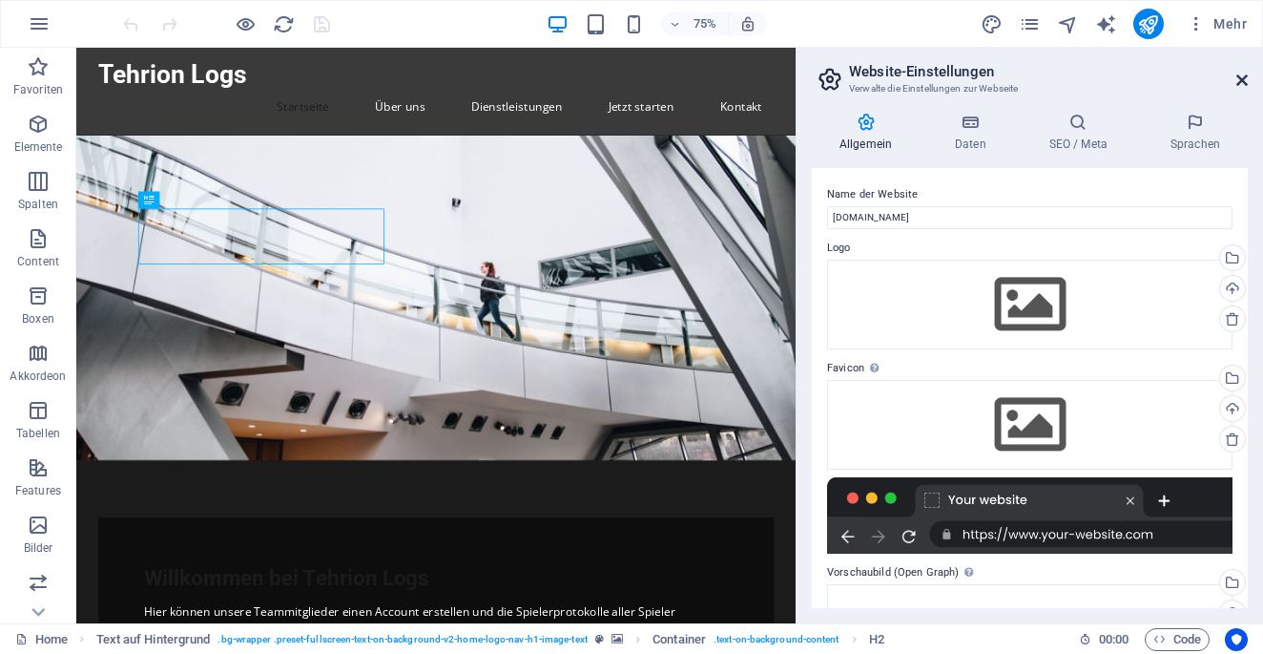
click at [1236, 81] on icon at bounding box center [1241, 80] width 11 height 15
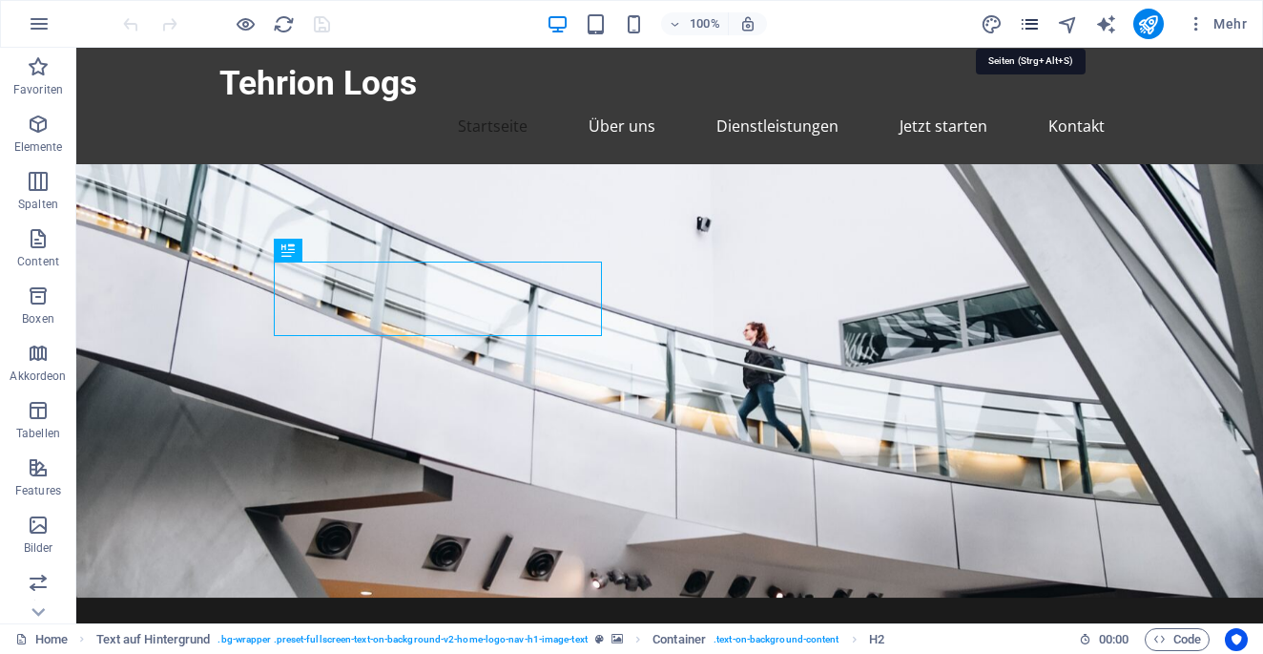
click at [1028, 33] on icon "pages" at bounding box center [1030, 24] width 22 height 22
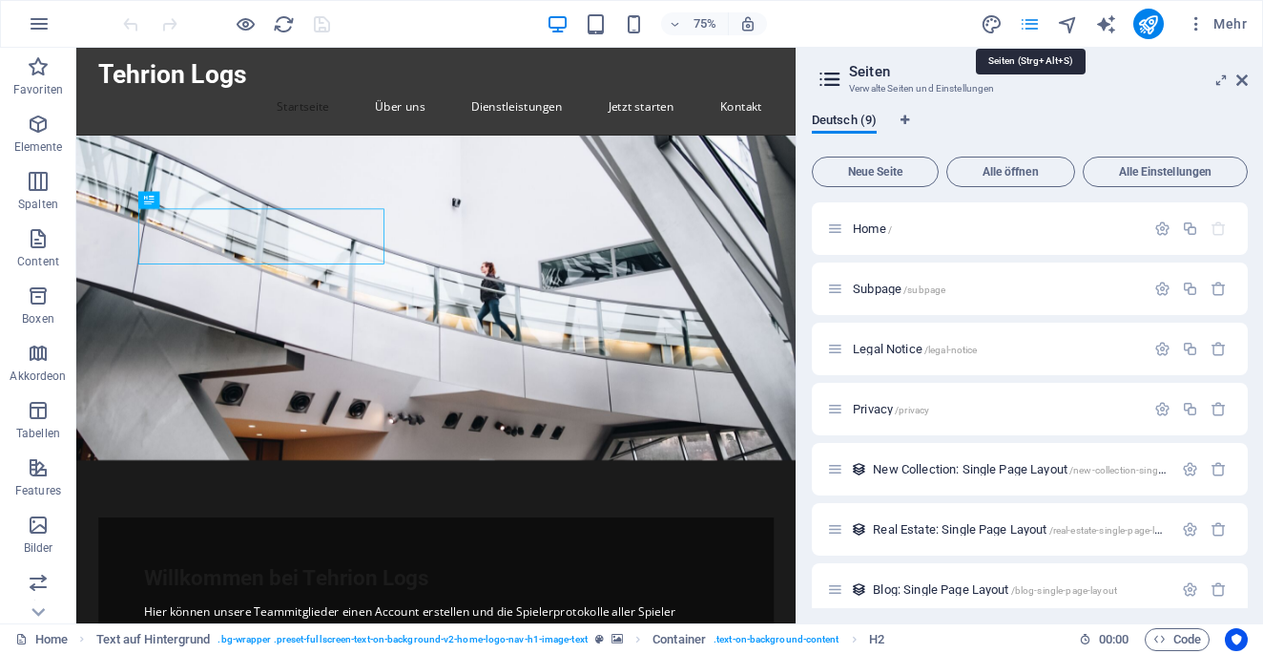
click at [1028, 33] on icon "pages" at bounding box center [1030, 24] width 22 height 22
click at [1156, 24] on icon "publish" at bounding box center [1148, 24] width 22 height 22
